Goal: Find specific page/section: Find specific page/section

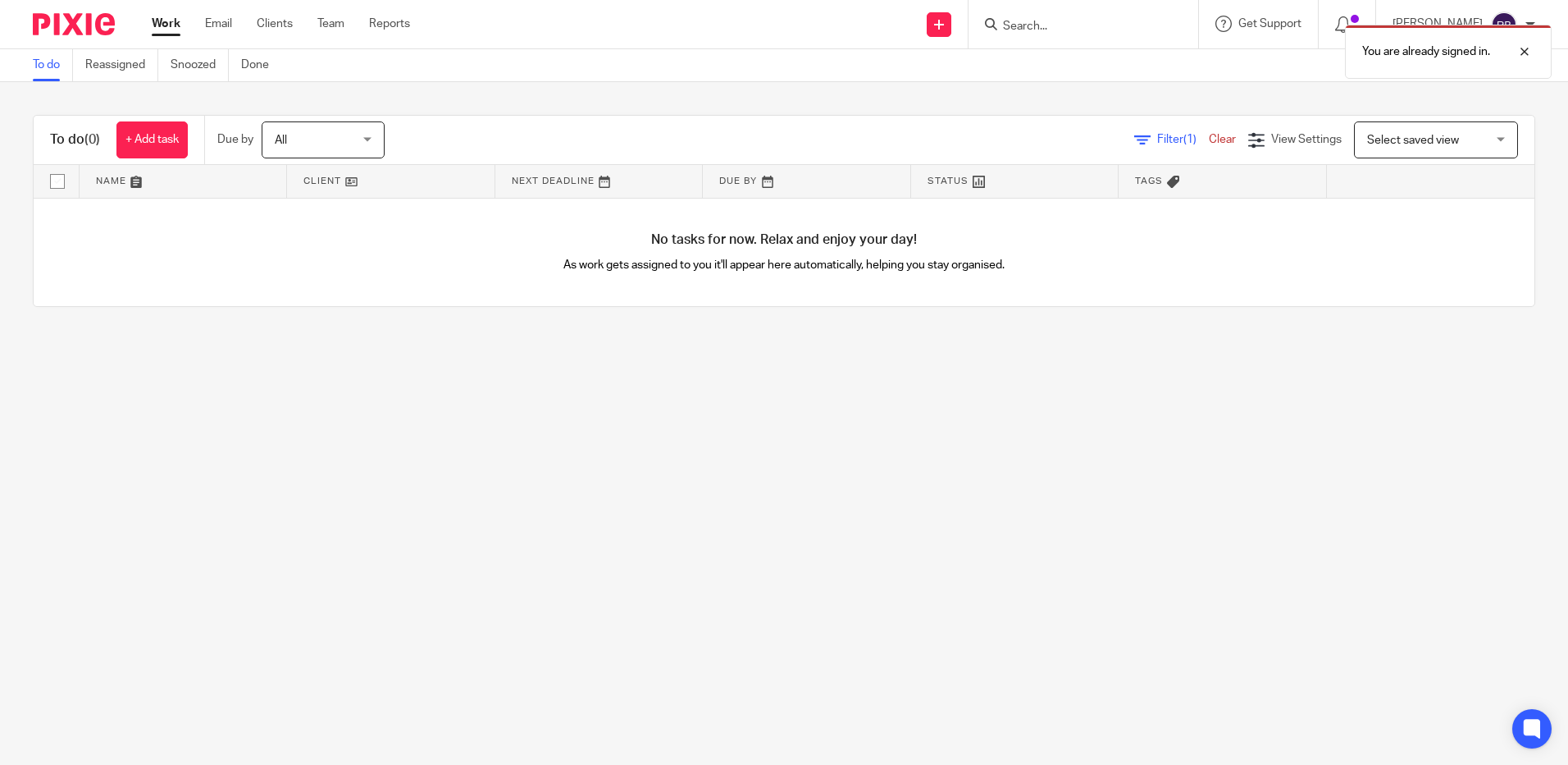
drag, startPoint x: 1095, startPoint y: 16, endPoint x: 1095, endPoint y: 28, distance: 12.0
click at [1095, 21] on div "You are already signed in." at bounding box center [1168, 47] width 768 height 62
click at [1094, 36] on div "You are already signed in." at bounding box center [1168, 47] width 768 height 62
click at [1093, 22] on div "You are already signed in." at bounding box center [1168, 47] width 768 height 62
click at [1062, 17] on div "You are already signed in." at bounding box center [1168, 47] width 768 height 62
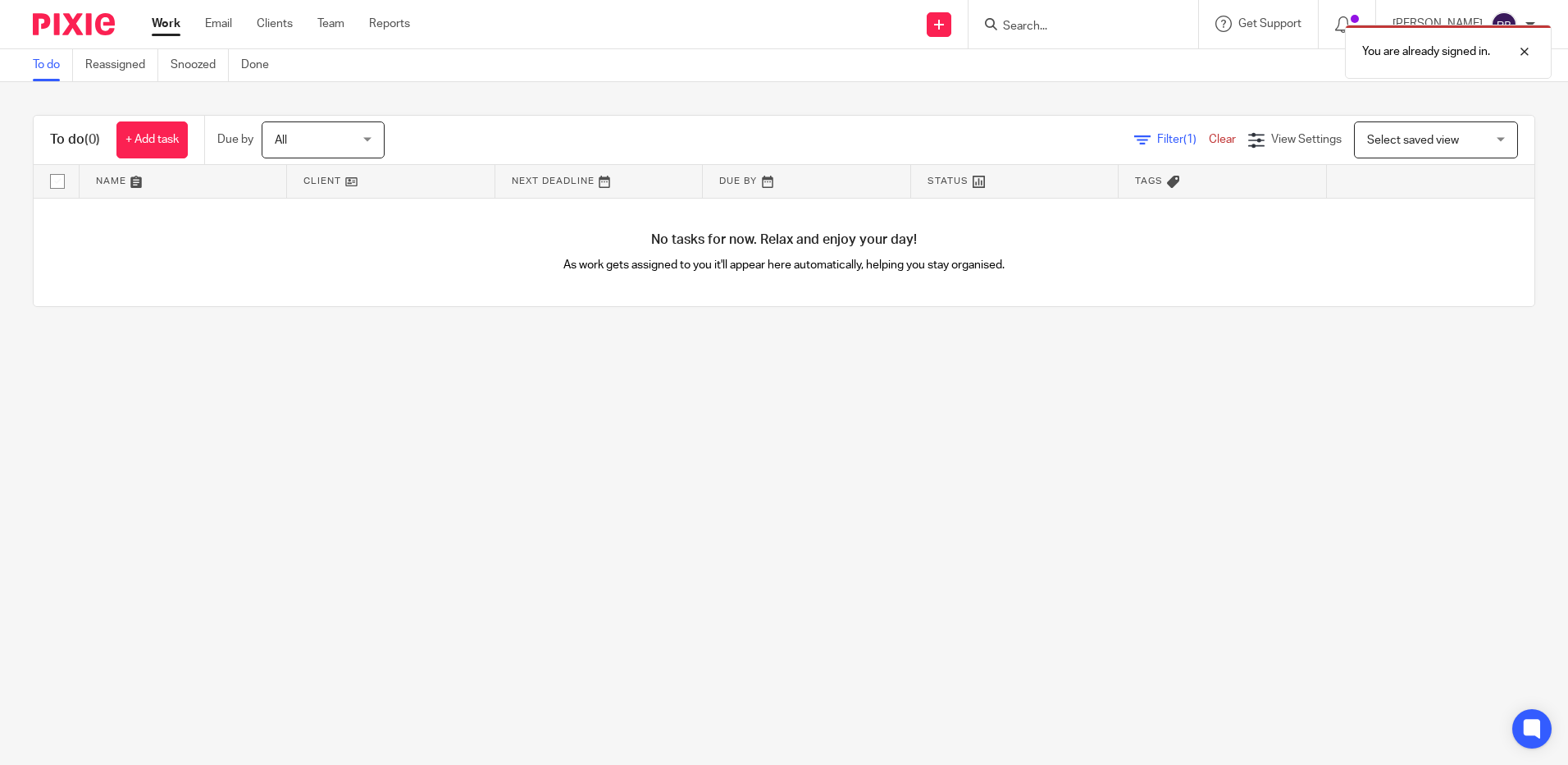
click at [1027, 27] on div "You are already signed in." at bounding box center [1168, 47] width 768 height 62
drag, startPoint x: 1027, startPoint y: 27, endPoint x: 1038, endPoint y: 21, distance: 12.5
click at [1038, 21] on div "You are already signed in." at bounding box center [1168, 47] width 768 height 62
click at [1166, 27] on div "You are already signed in." at bounding box center [1168, 47] width 768 height 62
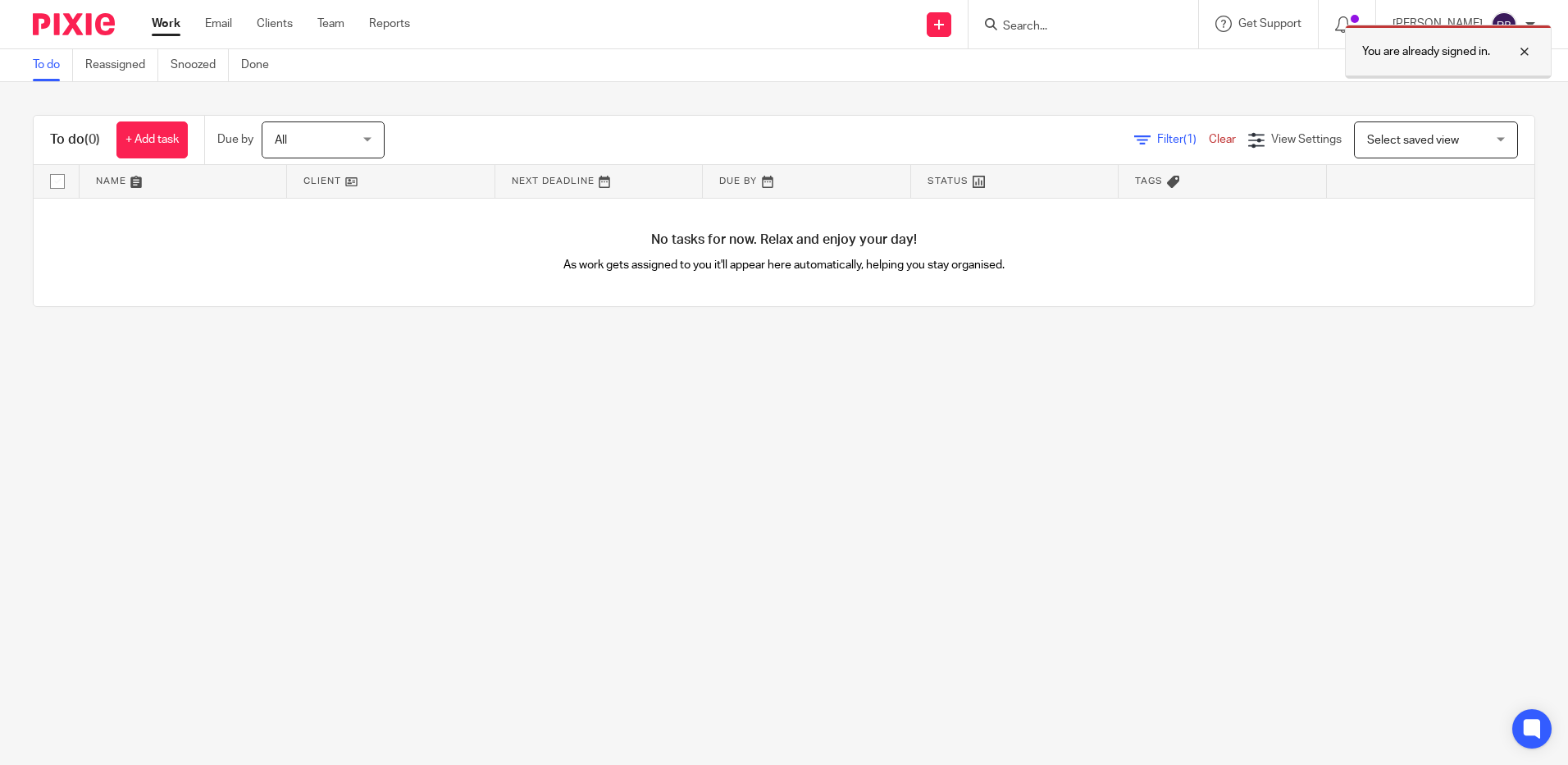
click at [1532, 52] on div at bounding box center [1512, 52] width 44 height 20
click at [1094, 22] on input "Search" at bounding box center [1075, 27] width 148 height 15
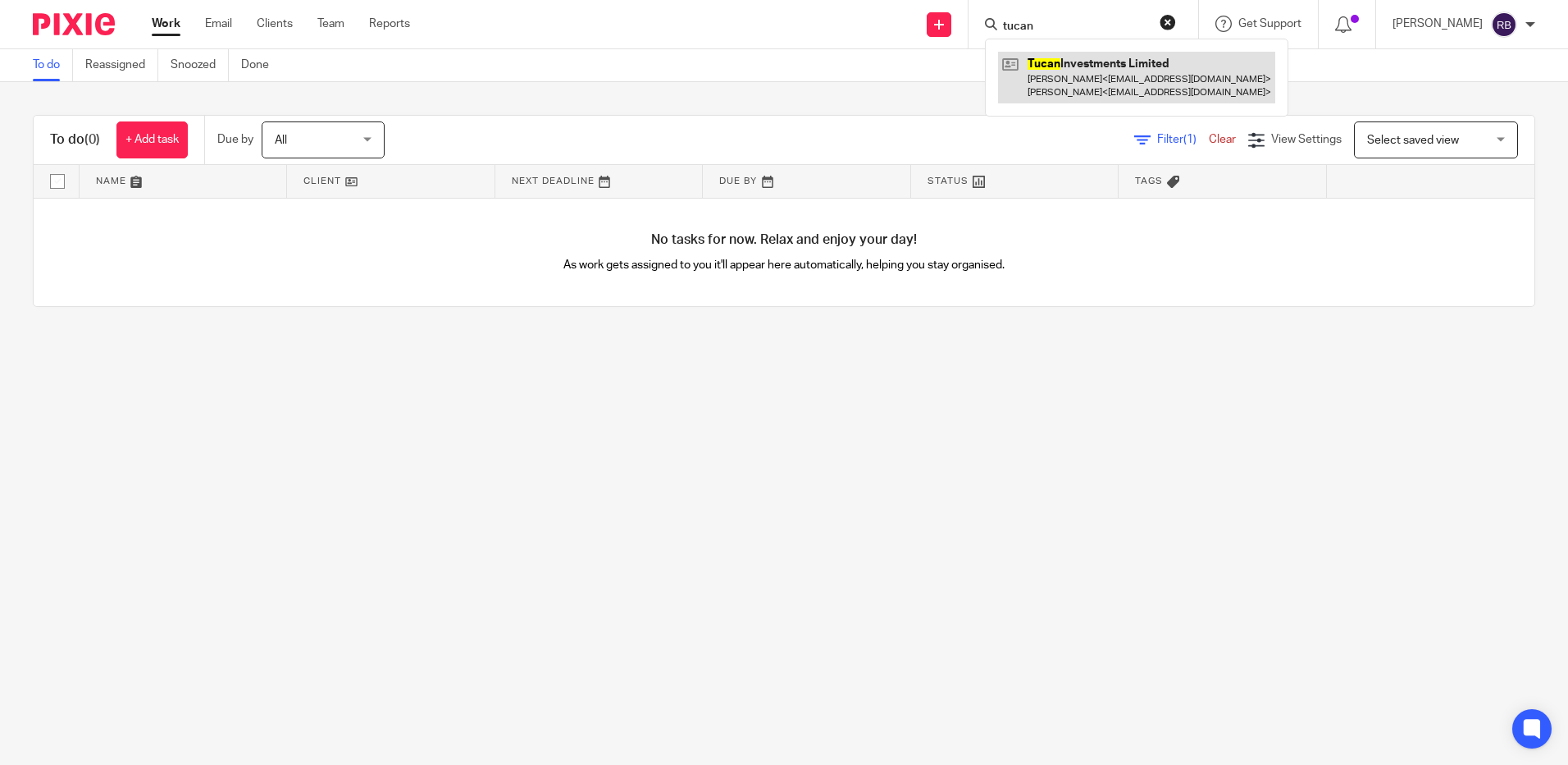
type input "tucan"
click at [1125, 66] on link at bounding box center [1136, 77] width 277 height 51
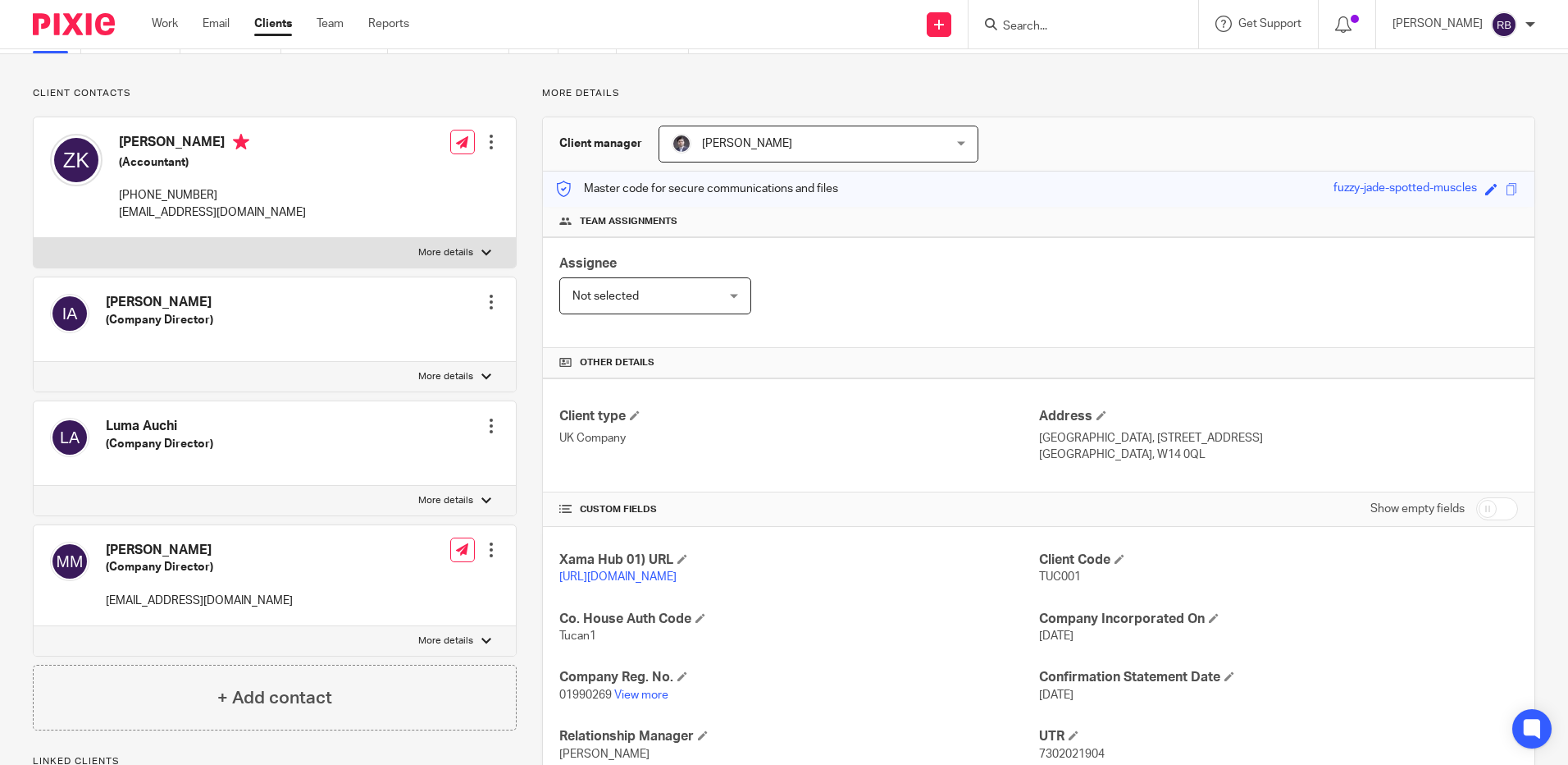
scroll to position [278, 0]
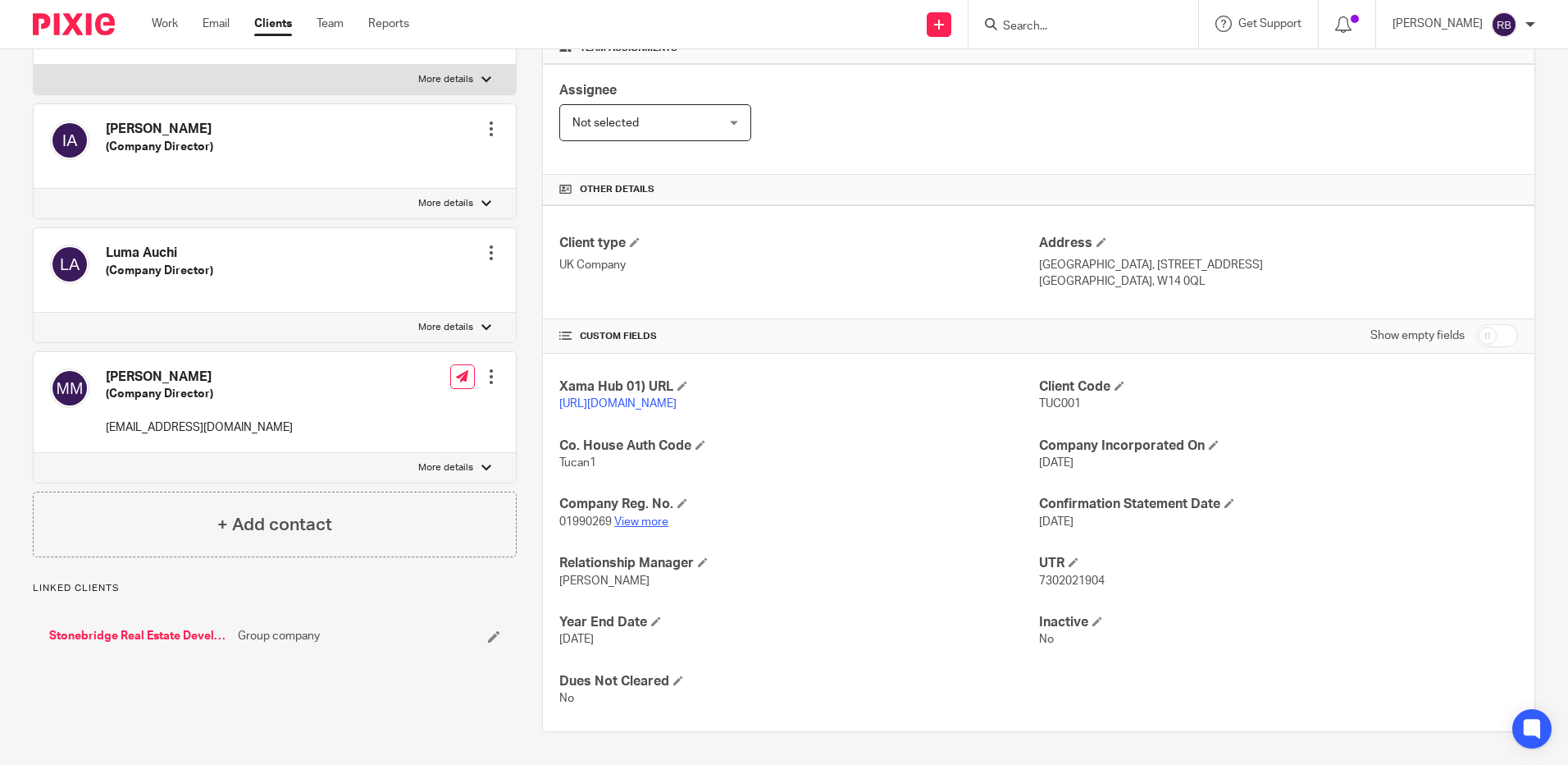
click at [647, 519] on link "View more" at bounding box center [642, 521] width 54 height 11
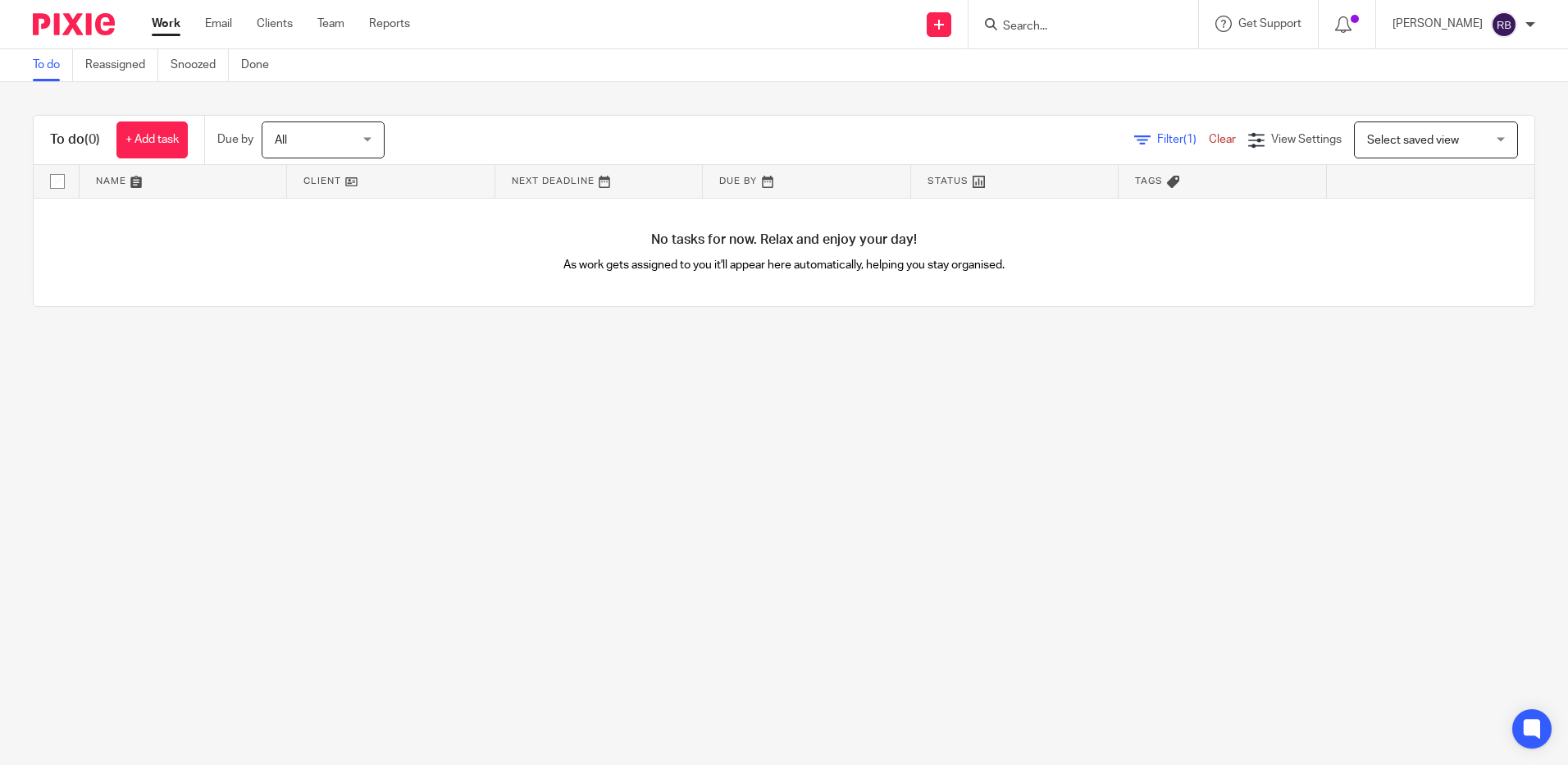
drag, startPoint x: 1049, startPoint y: 10, endPoint x: 1063, endPoint y: 30, distance: 24.4
click at [1050, 12] on div at bounding box center [1083, 24] width 230 height 48
click at [1063, 30] on input "Search" at bounding box center [1075, 27] width 148 height 15
type input "tucan"
click at [1173, 80] on link at bounding box center [1136, 77] width 277 height 51
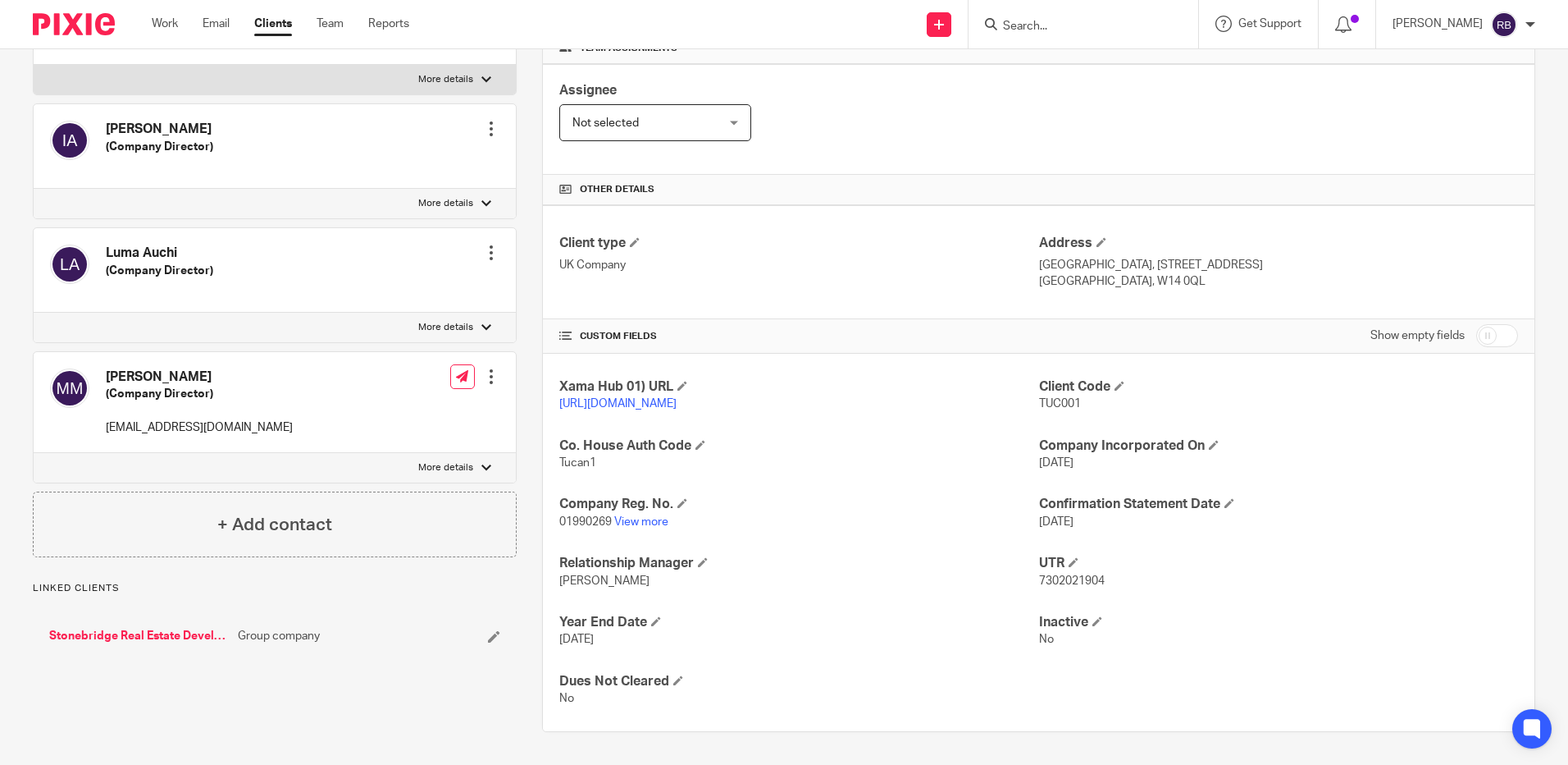
scroll to position [278, 0]
click at [646, 520] on link "View more" at bounding box center [642, 521] width 54 height 11
